Goal: Check status: Check status

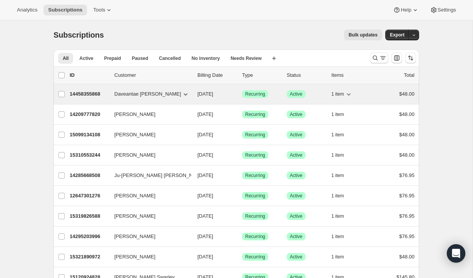
click at [85, 94] on p "14458355868" at bounding box center [89, 94] width 38 height 8
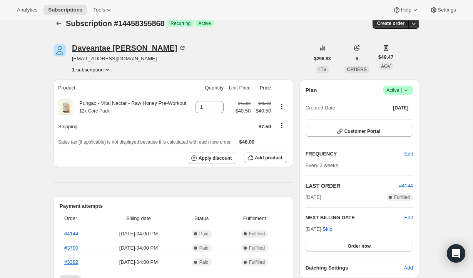
scroll to position [13, 0]
